Goal: Information Seeking & Learning: Compare options

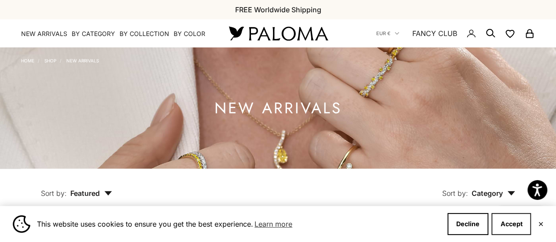
click at [505, 230] on button "Accept" at bounding box center [512, 224] width 40 height 22
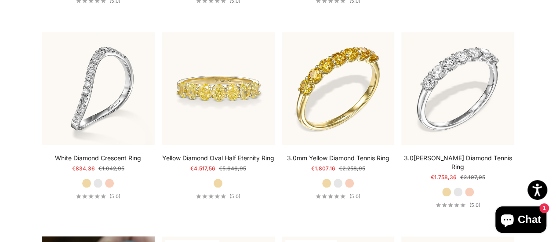
scroll to position [390, 0]
click at [471, 188] on label "Rose Gold" at bounding box center [470, 193] width 10 height 10
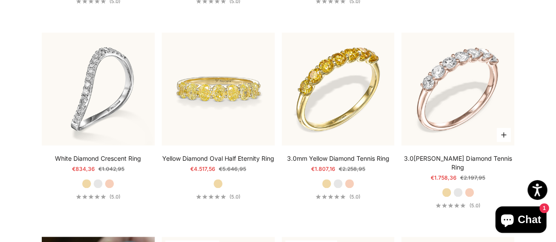
click at [448, 188] on label "Yellow Gold" at bounding box center [447, 193] width 10 height 10
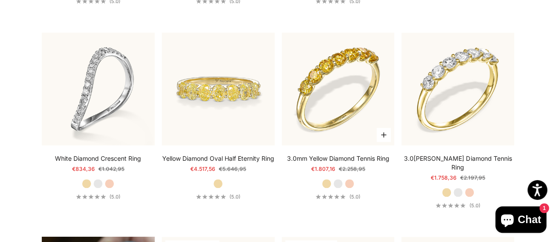
click at [350, 183] on label "Rose Gold" at bounding box center [350, 184] width 10 height 10
click at [335, 183] on label "White Gold" at bounding box center [338, 184] width 10 height 10
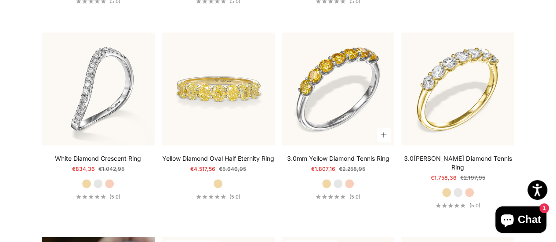
click at [324, 183] on div "3.0mm Yellow Diamond Tennis Ring Starting at €1.807,16 Regular price €2.258,95 …" at bounding box center [338, 177] width 113 height 46
click at [324, 183] on label "Yellow Gold" at bounding box center [327, 184] width 10 height 10
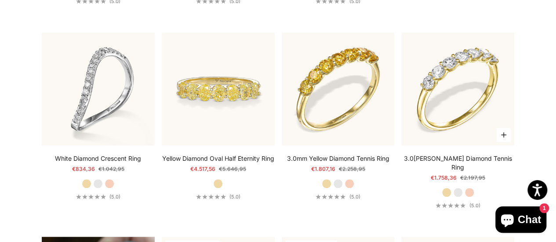
click at [459, 188] on label "White Gold" at bounding box center [459, 193] width 10 height 10
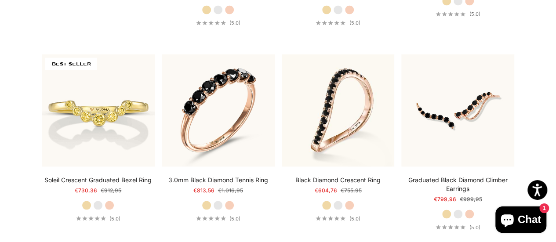
scroll to position [779, 0]
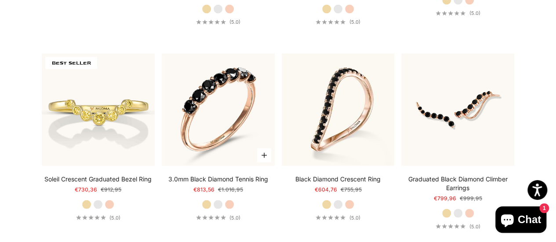
click at [216, 201] on label "White Gold" at bounding box center [218, 205] width 10 height 10
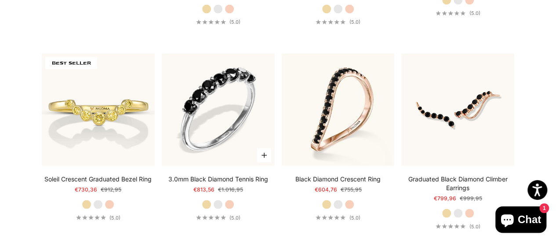
click at [206, 201] on label "Yellow Gold" at bounding box center [207, 205] width 10 height 10
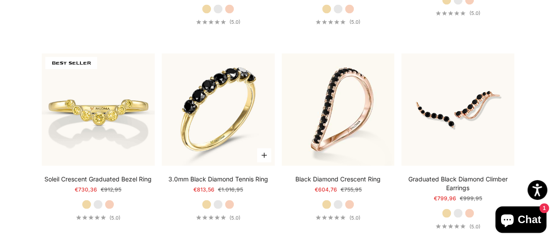
click at [231, 202] on label "Rose Gold" at bounding box center [230, 205] width 10 height 10
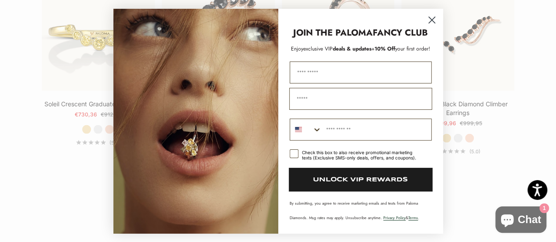
scroll to position [854, 0]
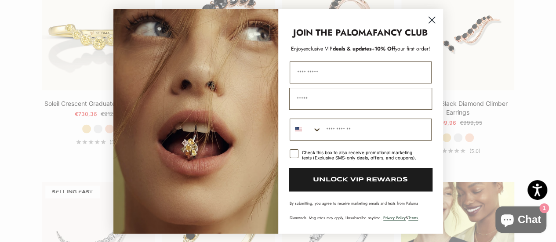
click at [433, 18] on icon "Close dialog" at bounding box center [432, 20] width 6 height 6
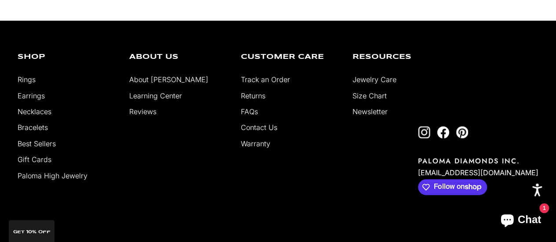
scroll to position [1830, 0]
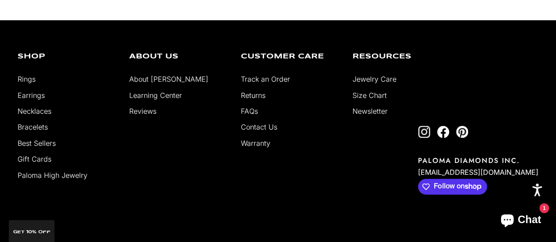
click at [42, 139] on link "Best Sellers" at bounding box center [37, 143] width 38 height 9
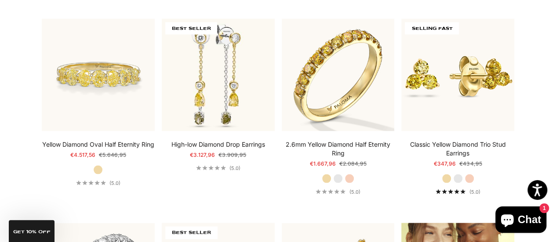
scroll to position [805, 0]
click at [458, 175] on label "White Gold" at bounding box center [459, 178] width 10 height 10
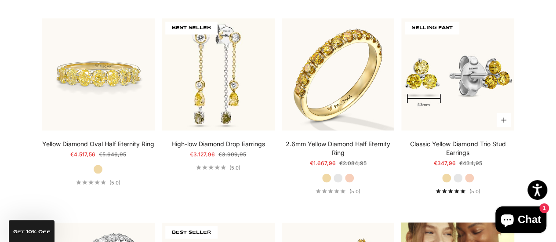
click at [472, 173] on label "Rose Gold" at bounding box center [470, 178] width 10 height 10
click at [447, 175] on label "Yellow Gold" at bounding box center [447, 178] width 10 height 10
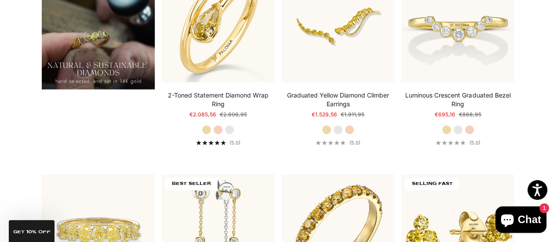
scroll to position [0, 0]
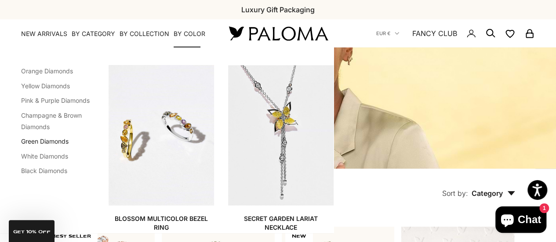
click at [43, 140] on link "Green Diamonds" at bounding box center [45, 141] width 48 height 7
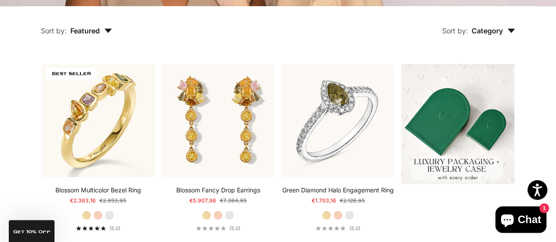
scroll to position [186, 0]
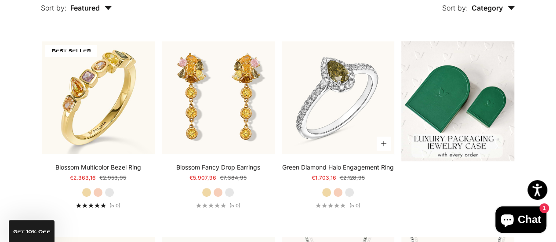
click at [325, 198] on label "Yellow Gold" at bounding box center [327, 193] width 10 height 10
click at [340, 198] on label "Rose Gold" at bounding box center [338, 193] width 10 height 10
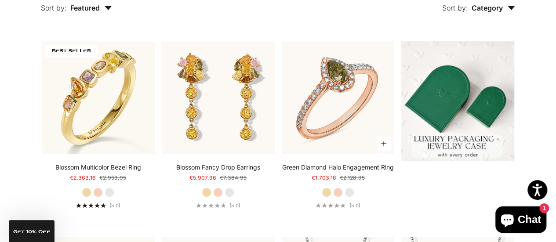
click at [351, 198] on label "White Gold" at bounding box center [350, 193] width 10 height 10
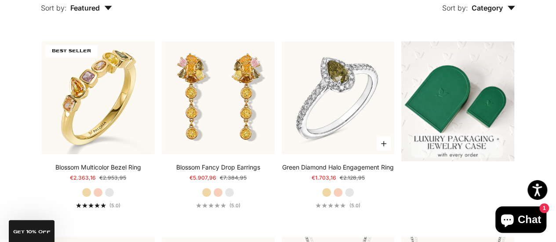
click at [326, 198] on label "Yellow Gold" at bounding box center [327, 193] width 10 height 10
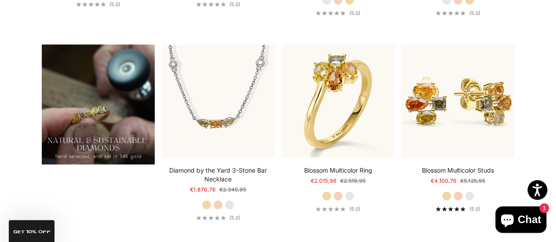
scroll to position [583, 0]
